Goal: Navigation & Orientation: Go to known website

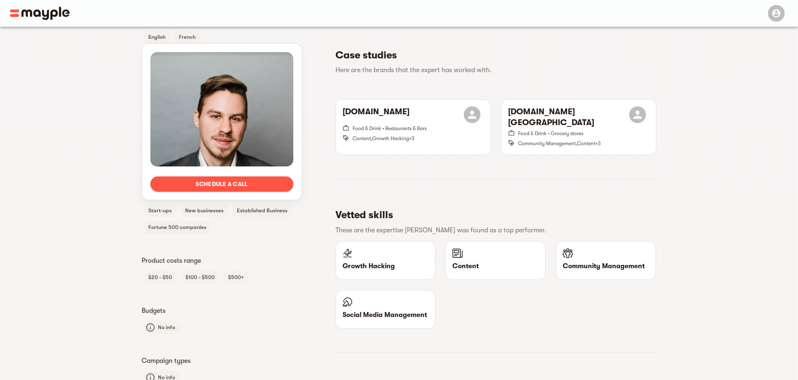
scroll to position [209, 0]
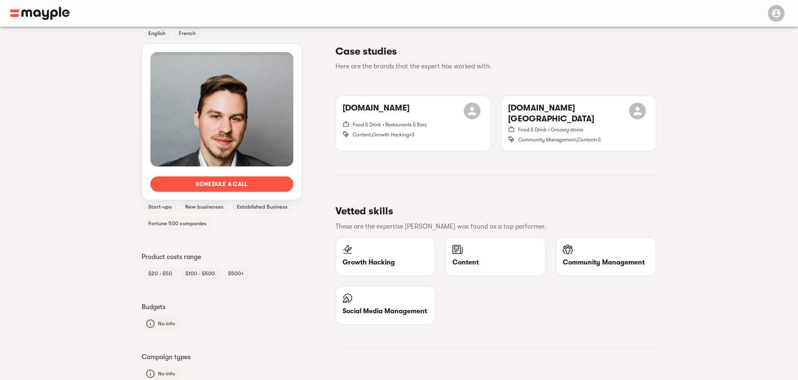
click at [38, 10] on img at bounding box center [40, 13] width 60 height 13
click at [43, 16] on img at bounding box center [40, 13] width 60 height 13
click at [16, 14] on img at bounding box center [40, 13] width 60 height 13
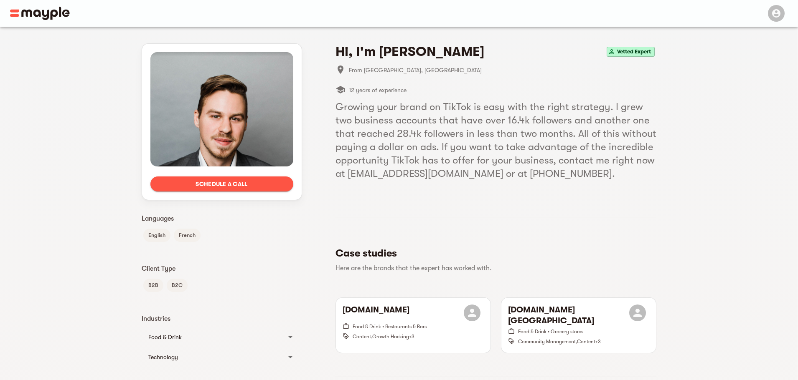
scroll to position [0, 0]
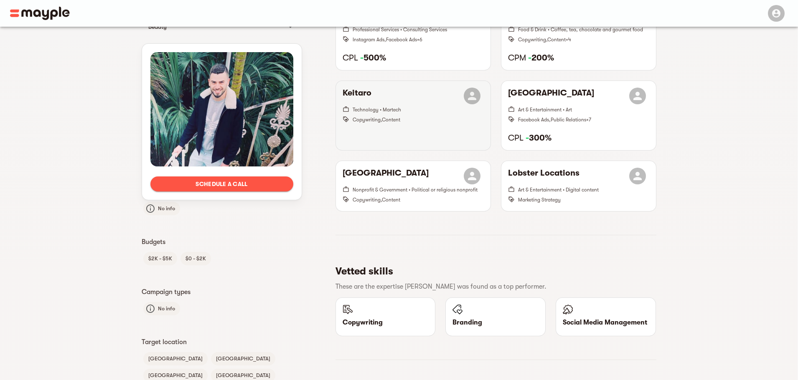
scroll to position [292, 0]
